Goal: Information Seeking & Learning: Check status

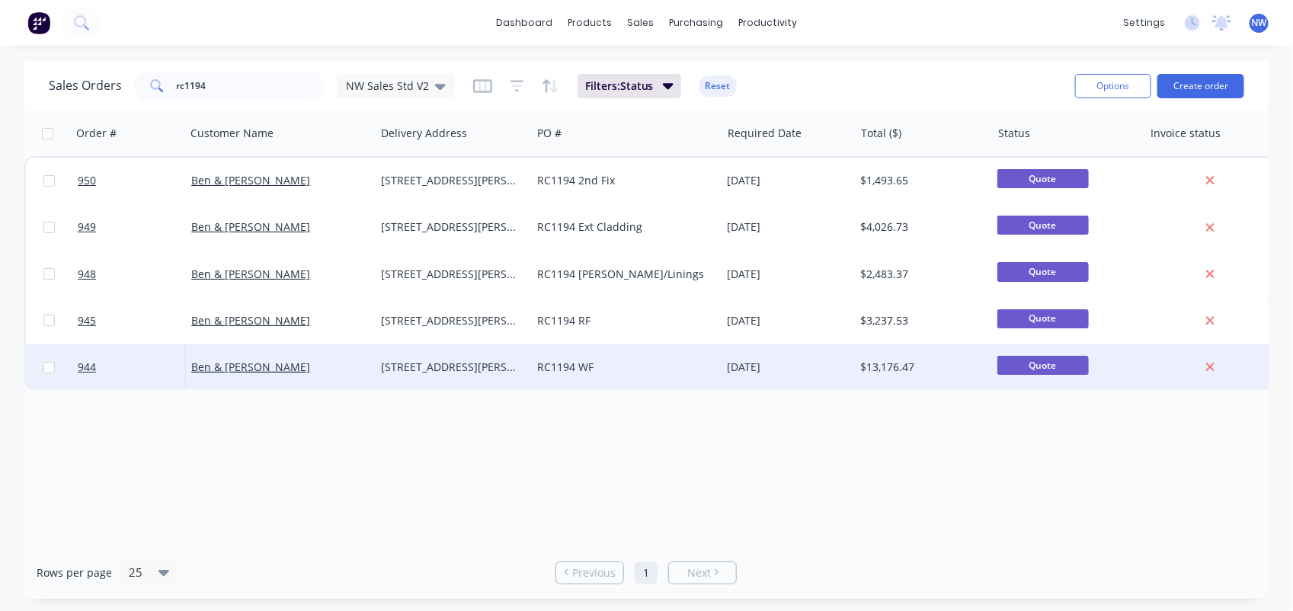
click at [590, 363] on div "RC1194 WF" at bounding box center [621, 367] width 168 height 15
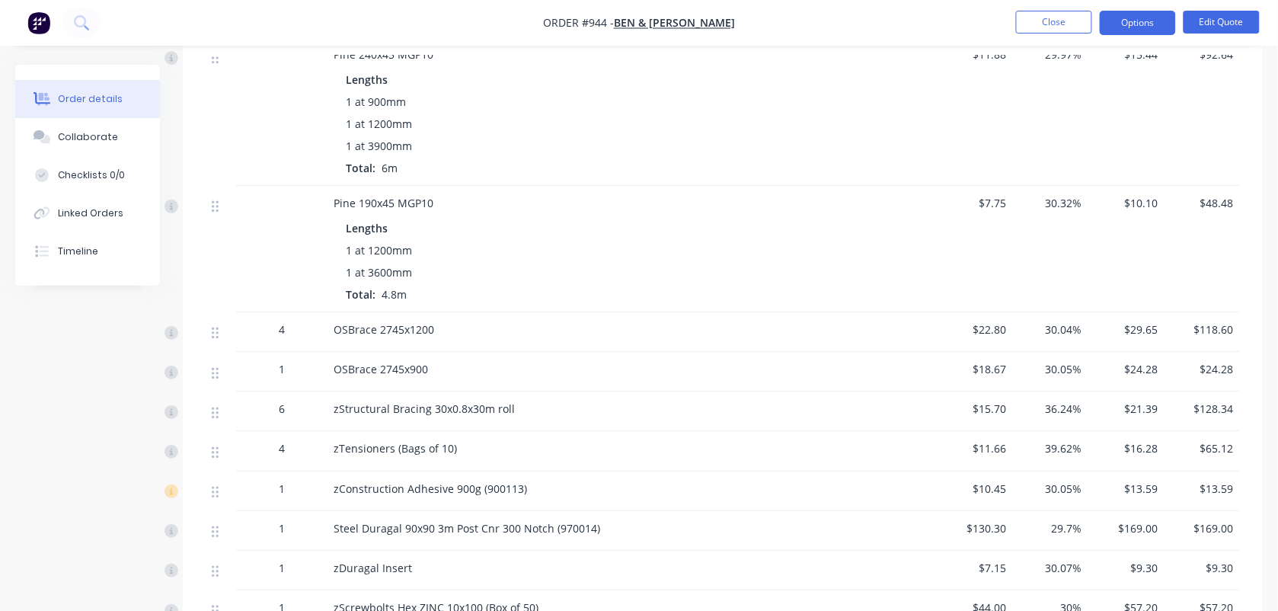
scroll to position [1650, 0]
click at [1037, 21] on button "Close" at bounding box center [1054, 22] width 76 height 23
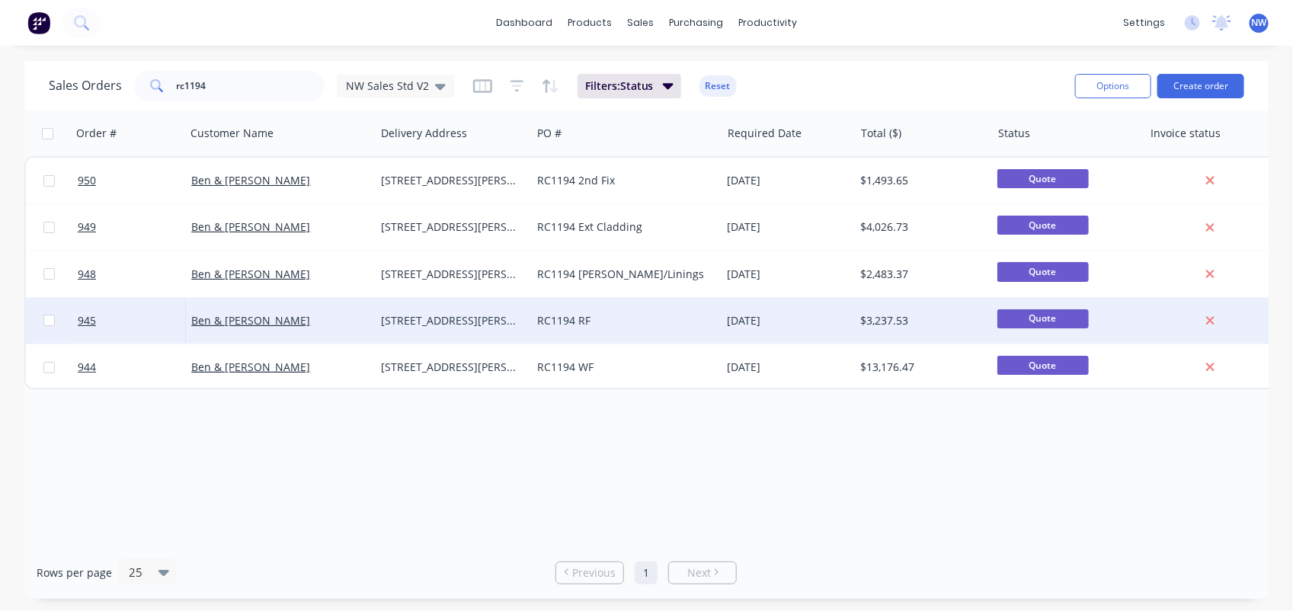
click at [628, 313] on div "RC1194 RF" at bounding box center [621, 320] width 168 height 15
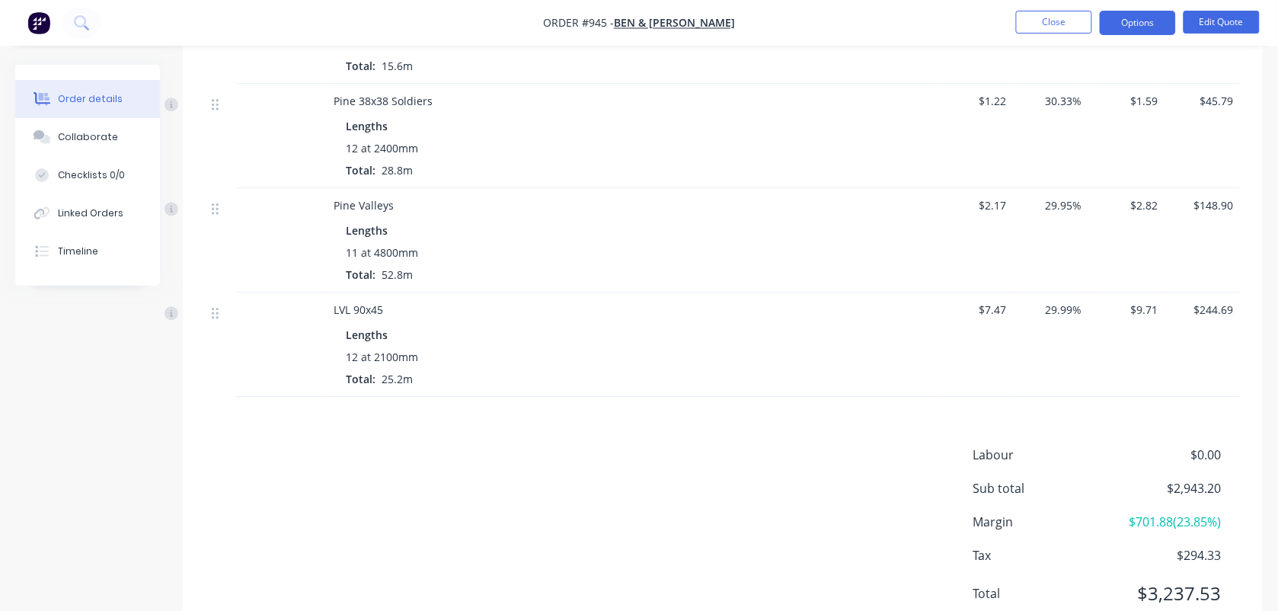
scroll to position [990, 0]
click at [1074, 20] on button "Close" at bounding box center [1054, 22] width 76 height 23
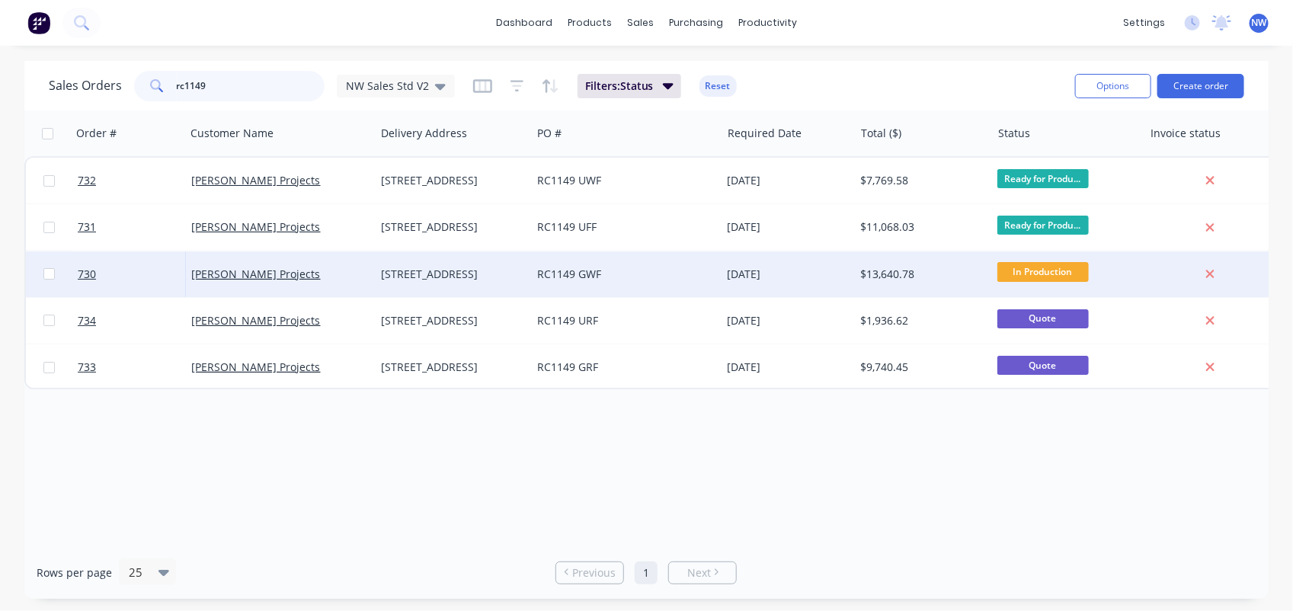
type input "rc1149"
click at [495, 271] on div "[STREET_ADDRESS]" at bounding box center [449, 274] width 137 height 15
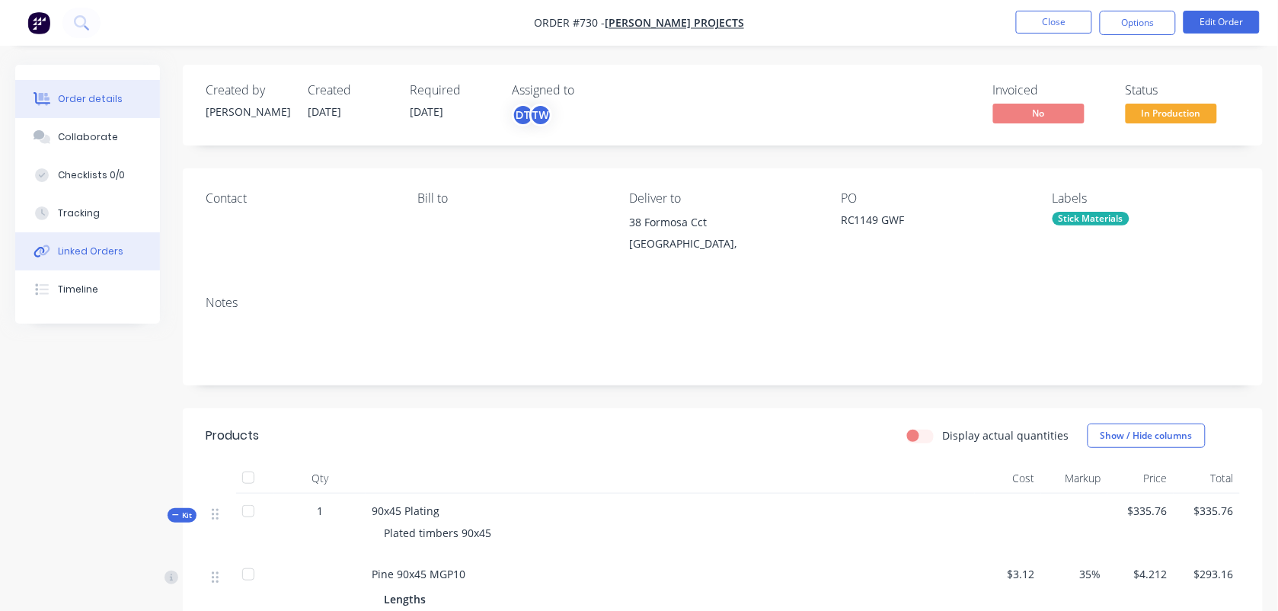
click at [117, 249] on div "Linked Orders" at bounding box center [91, 252] width 66 height 14
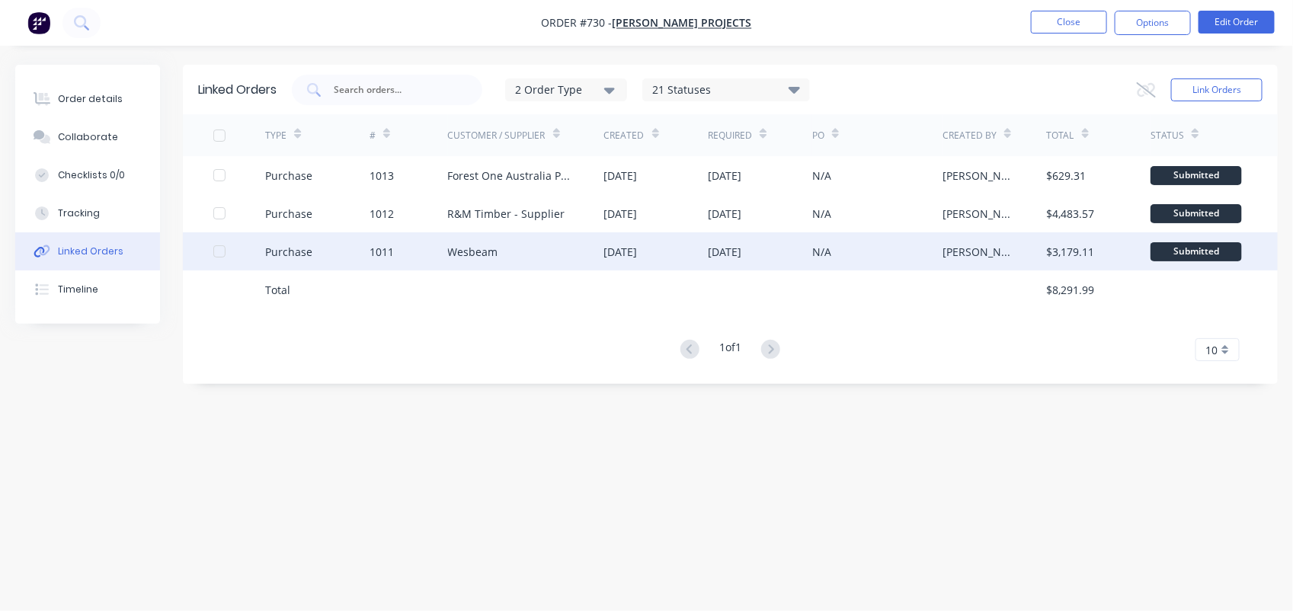
click at [499, 245] on div "Wesbeam" at bounding box center [526, 251] width 156 height 38
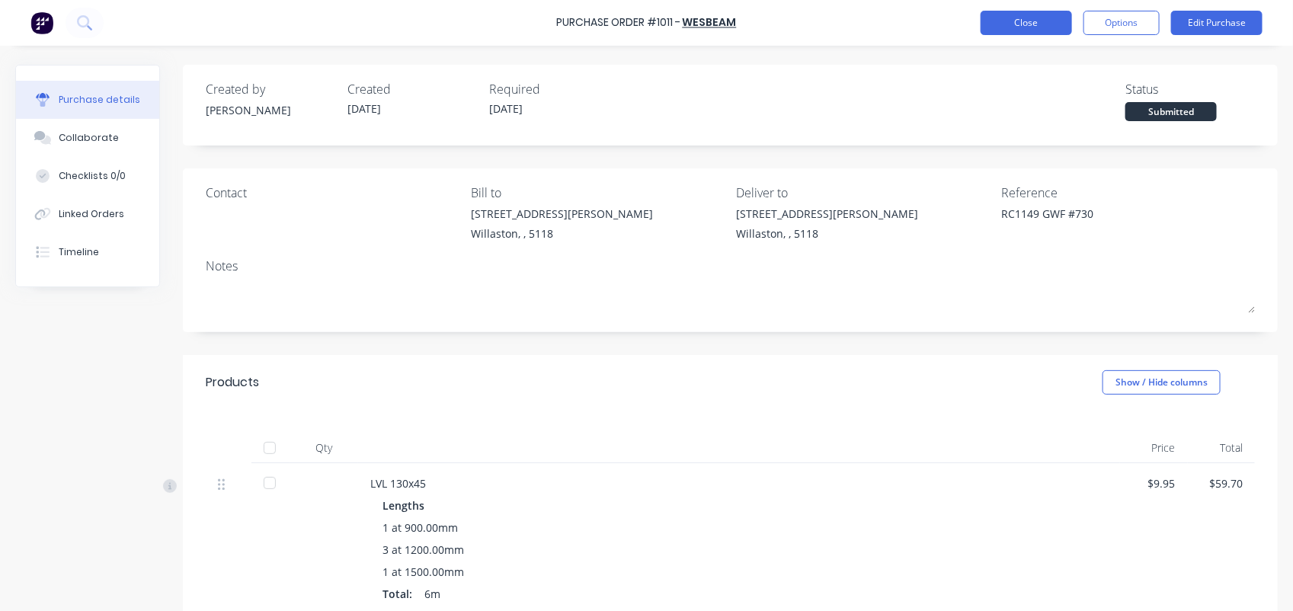
click at [1017, 15] on button "Close" at bounding box center [1025, 23] width 91 height 24
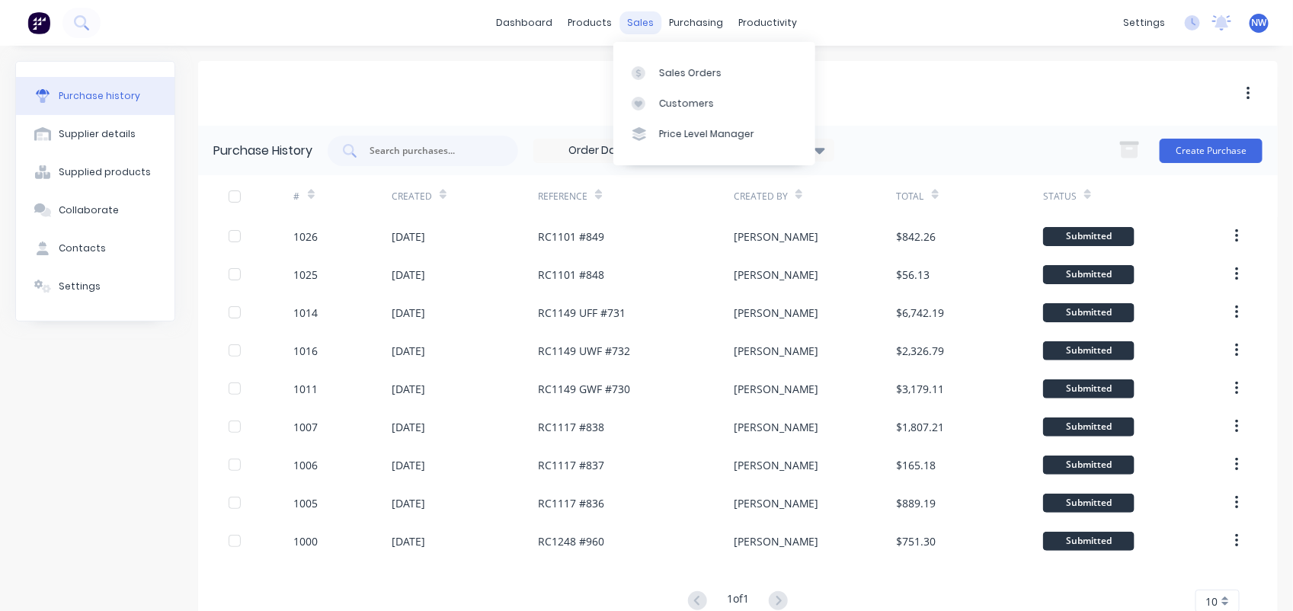
click at [627, 15] on div "sales" at bounding box center [640, 22] width 42 height 23
click at [676, 66] on div "Sales Orders" at bounding box center [690, 73] width 62 height 14
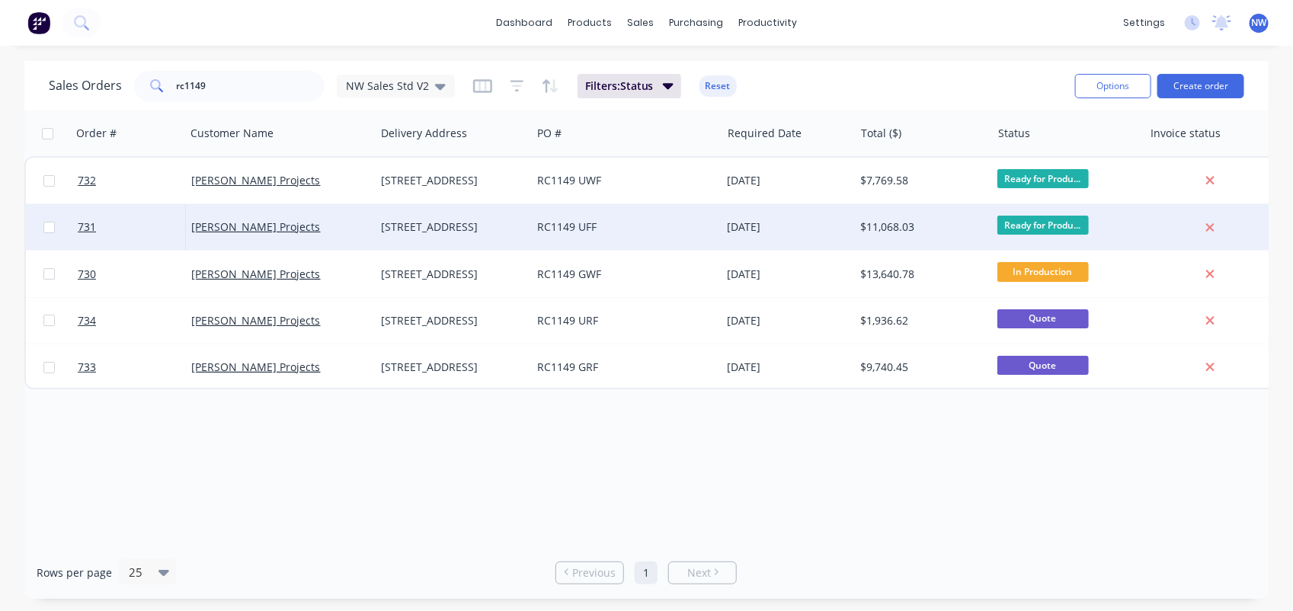
click at [614, 237] on div "RC1149 UFF" at bounding box center [626, 227] width 190 height 46
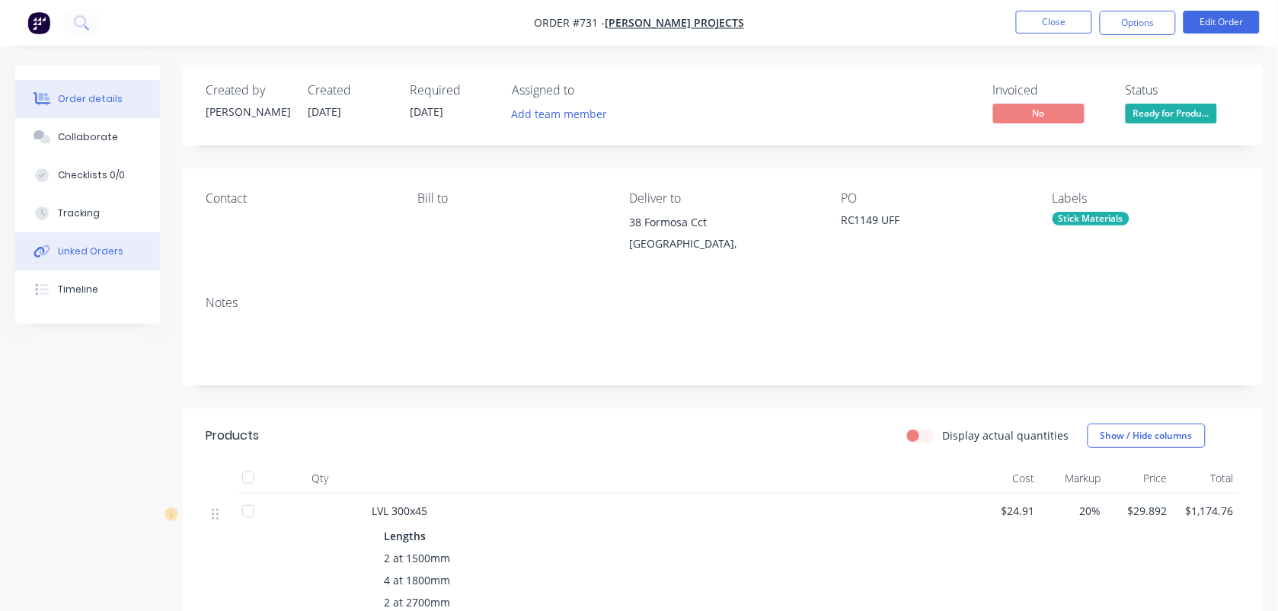
click at [100, 253] on div "Linked Orders" at bounding box center [91, 252] width 66 height 14
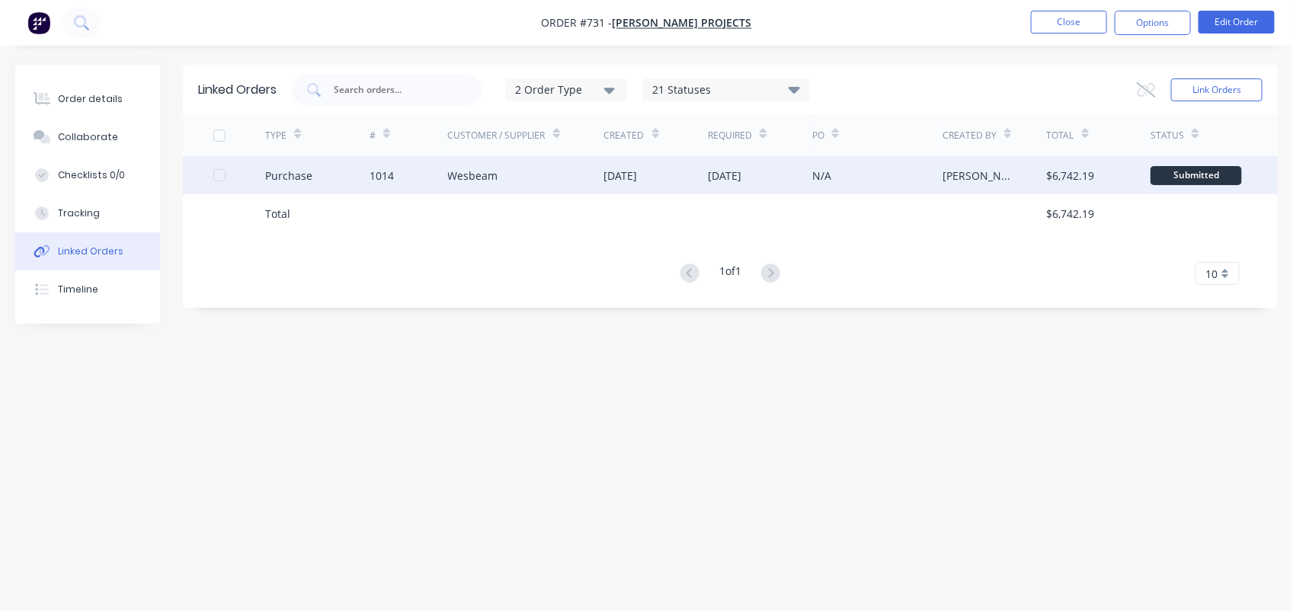
click at [387, 181] on div "1014" at bounding box center [381, 176] width 24 height 16
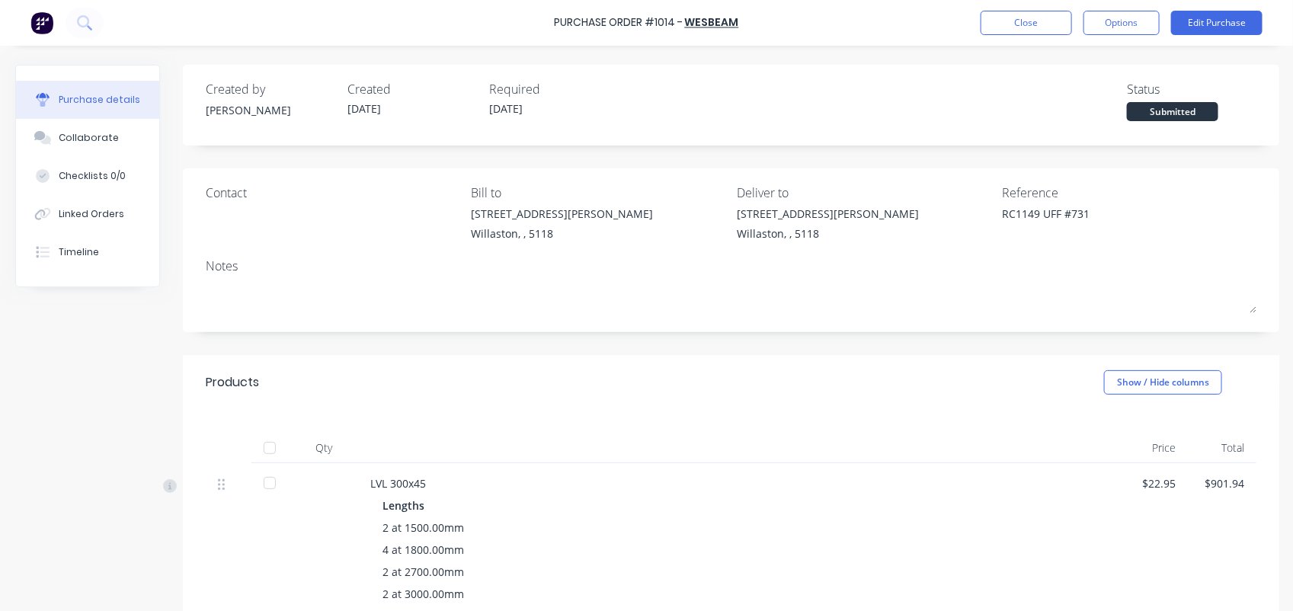
type textarea "x"
click at [1015, 21] on button "Close" at bounding box center [1025, 23] width 91 height 24
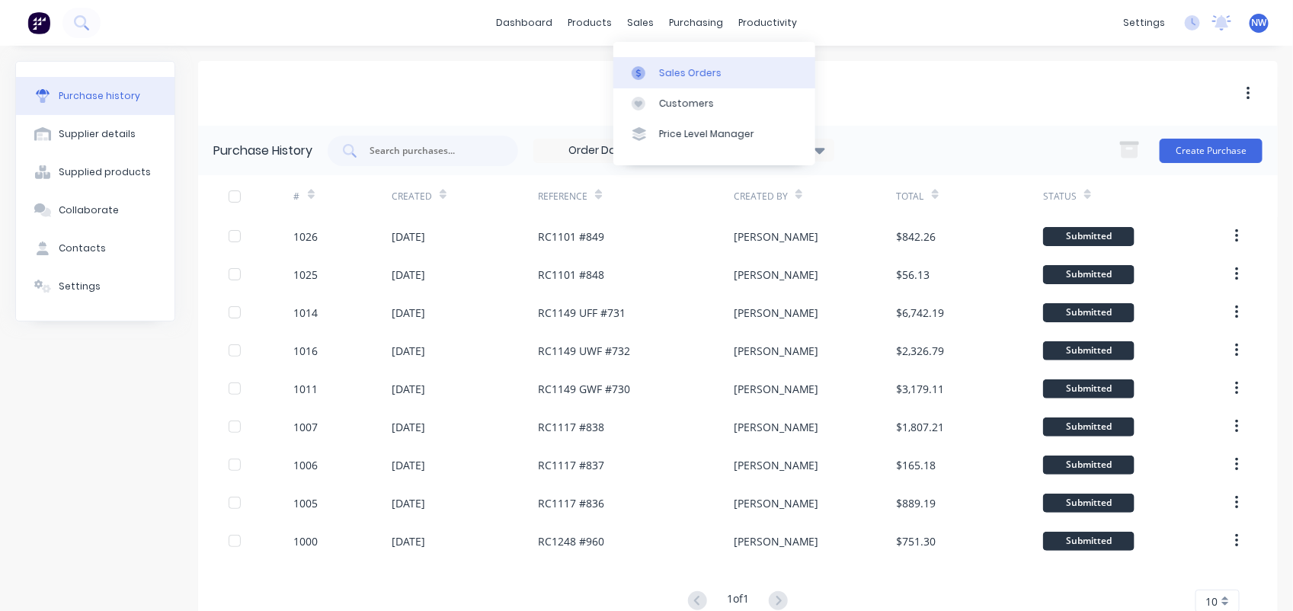
click at [672, 67] on div "Sales Orders" at bounding box center [690, 73] width 62 height 14
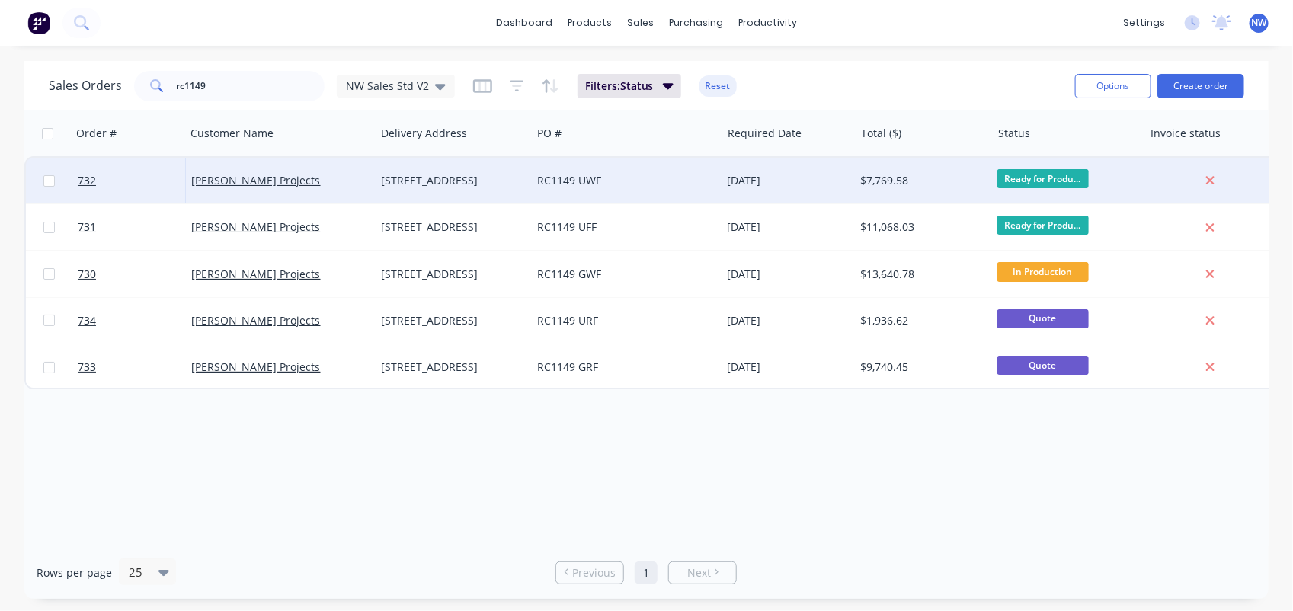
click at [613, 171] on div "RC1149 UWF" at bounding box center [626, 181] width 190 height 46
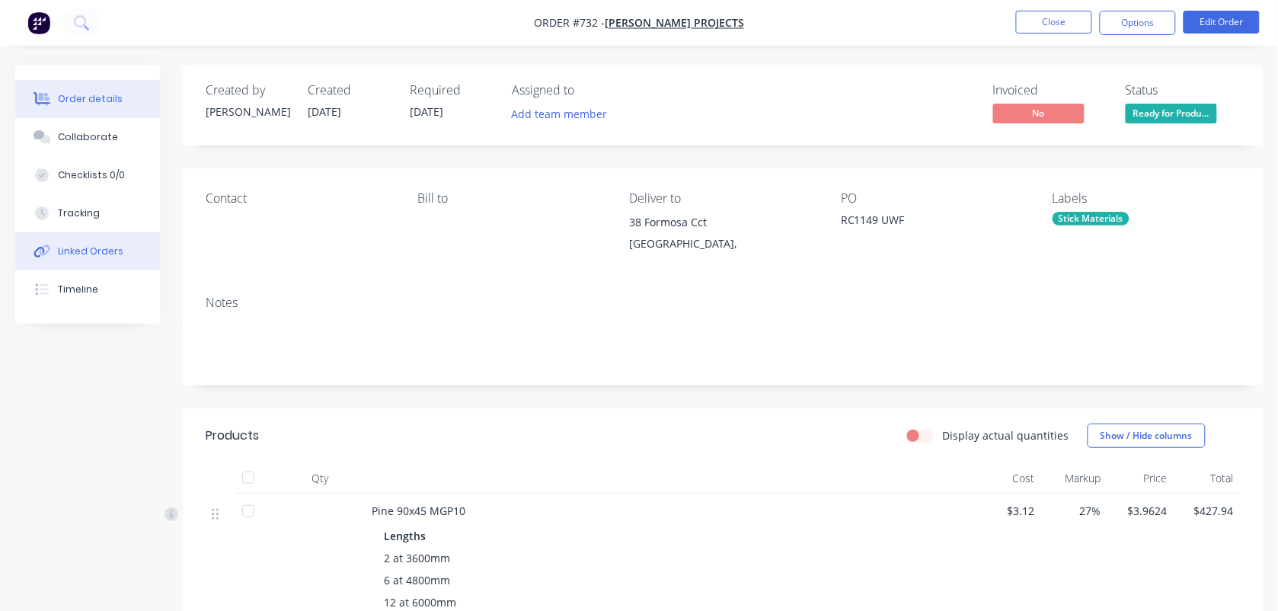
click at [111, 246] on div "Linked Orders" at bounding box center [91, 252] width 66 height 14
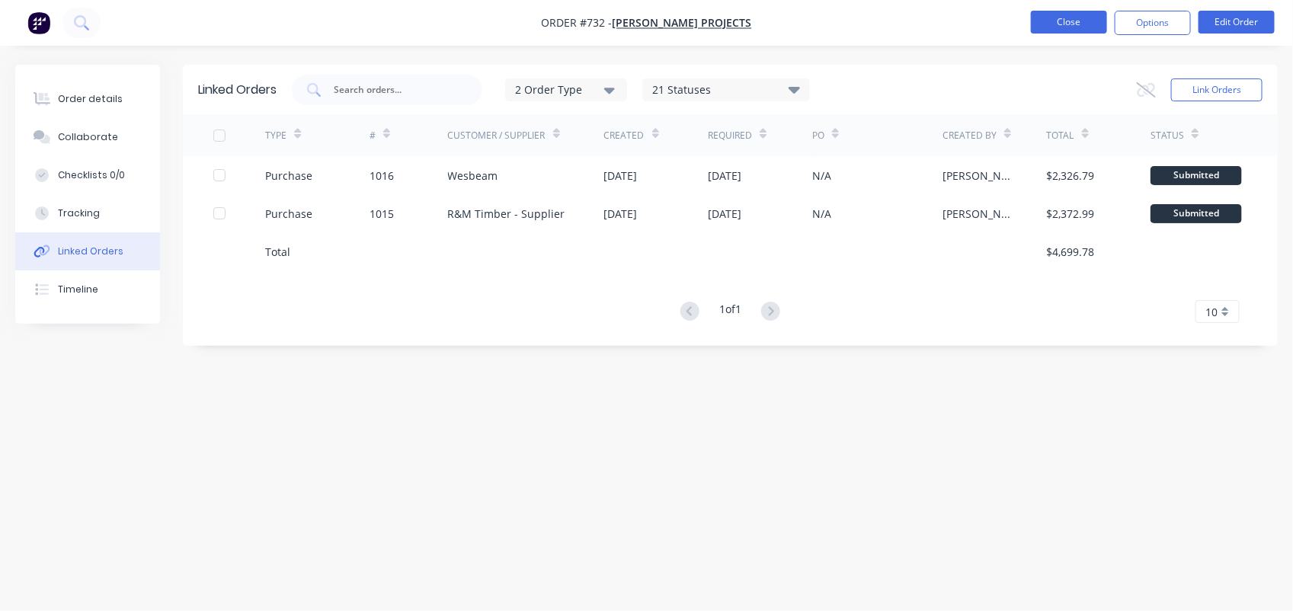
click at [1053, 28] on button "Close" at bounding box center [1069, 22] width 76 height 23
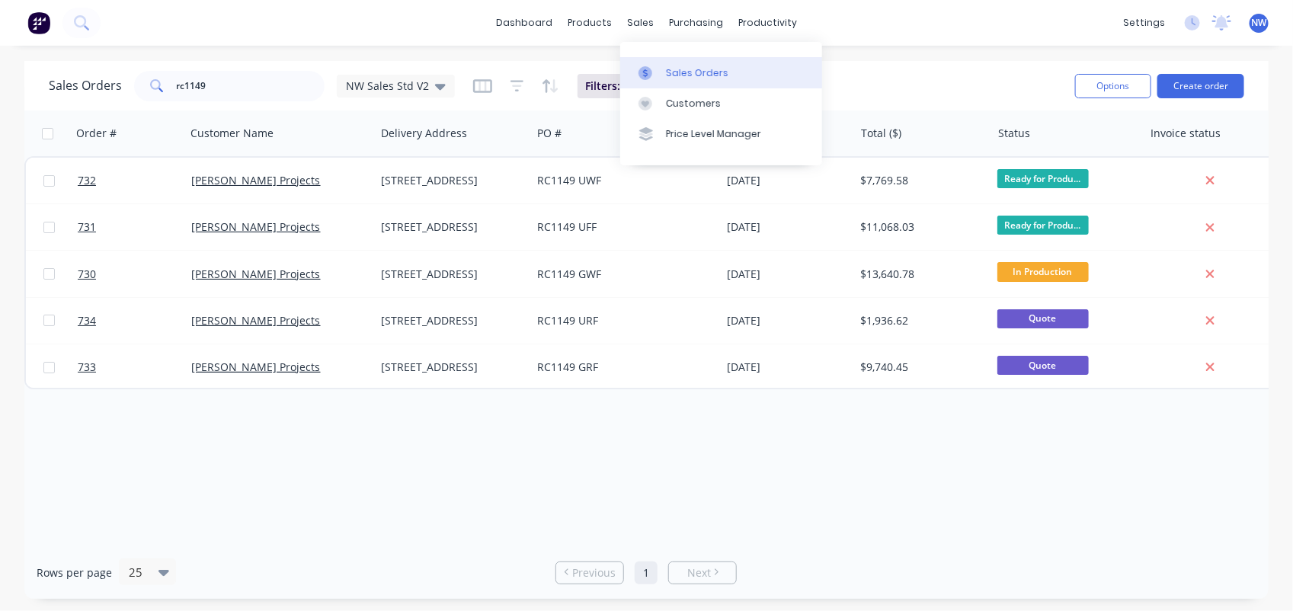
click at [691, 78] on div "Sales Orders" at bounding box center [697, 73] width 62 height 14
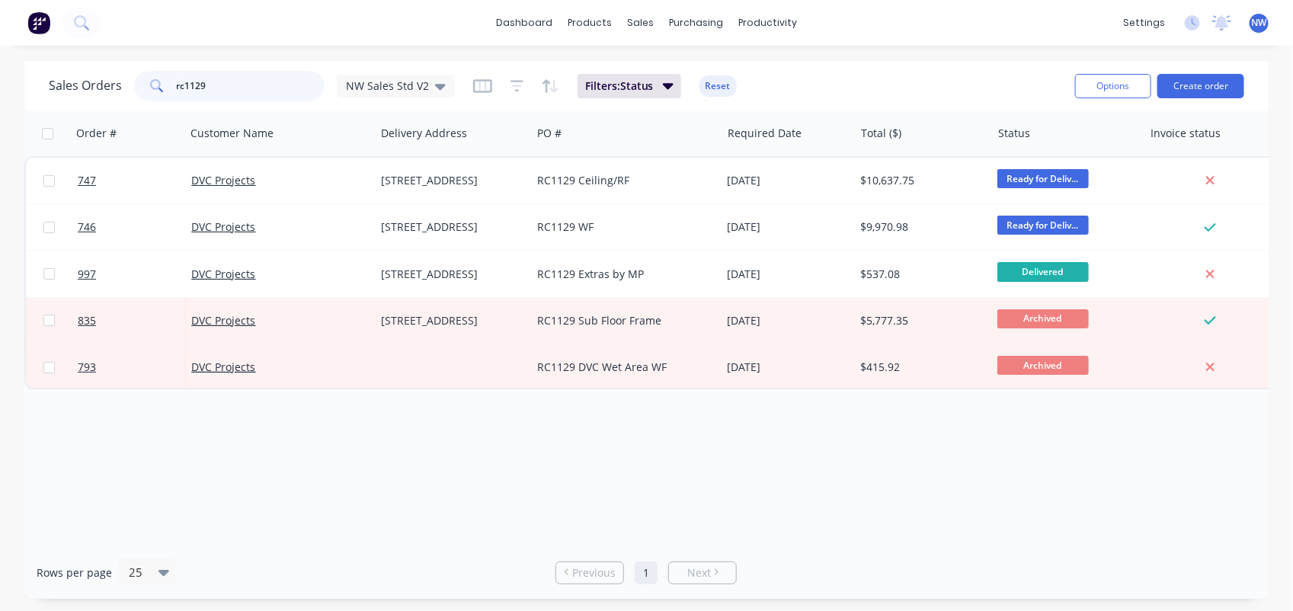
type input "rc1129"
click at [1258, 25] on span "NW" at bounding box center [1258, 23] width 15 height 14
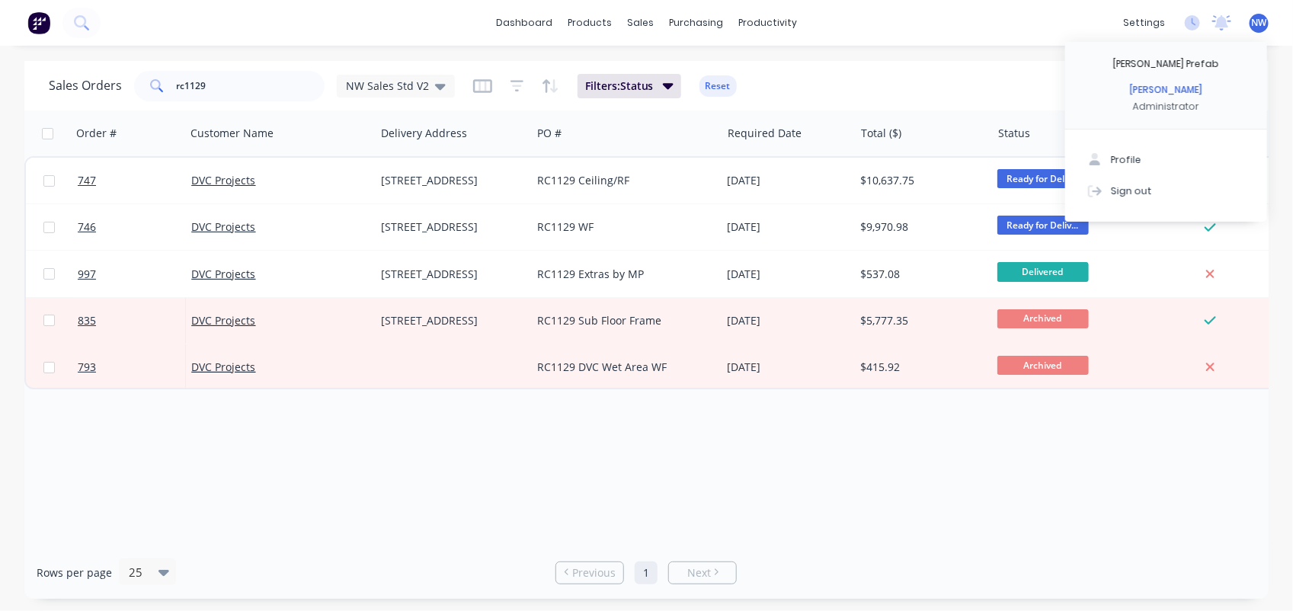
click at [1258, 19] on span "NW" at bounding box center [1258, 23] width 15 height 14
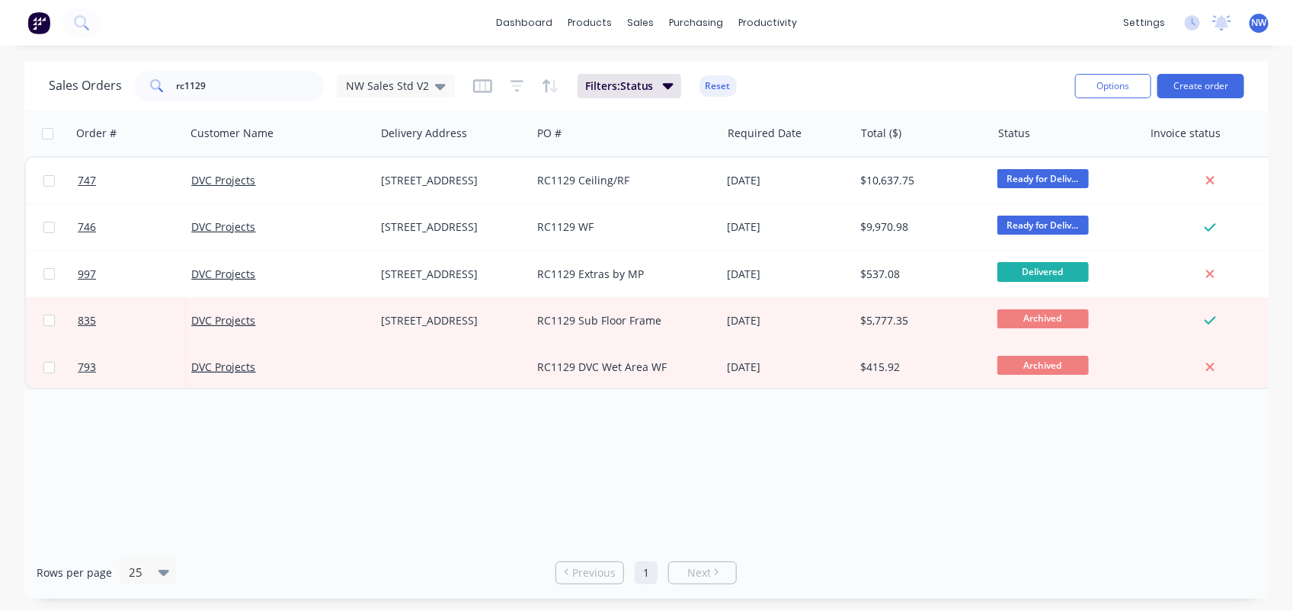
click at [1258, 19] on span "NW" at bounding box center [1258, 23] width 15 height 14
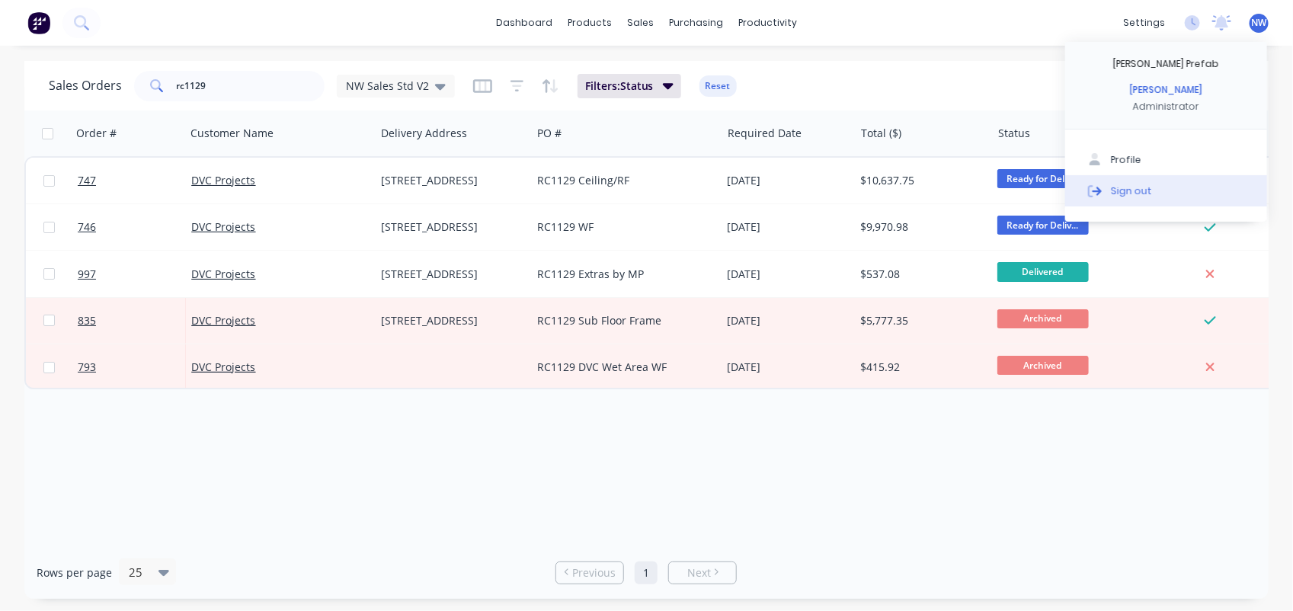
click at [1127, 187] on div "Sign out" at bounding box center [1131, 191] width 41 height 14
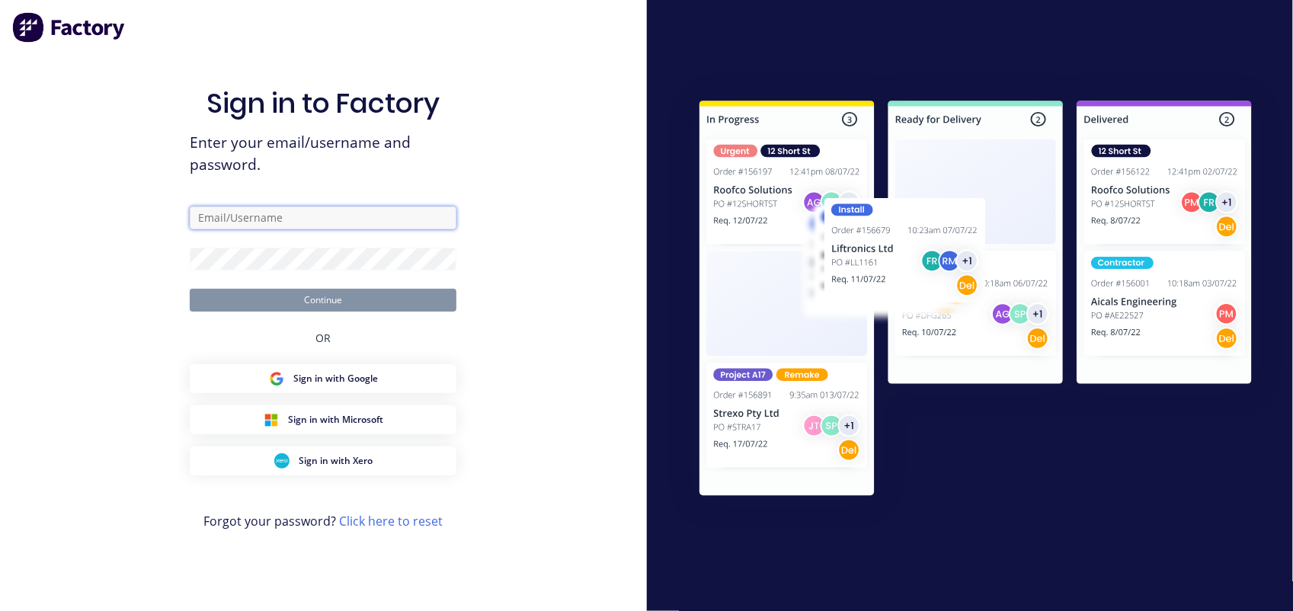
type input "[PERSON_NAME][EMAIL_ADDRESS][DOMAIN_NAME]"
